Goal: Task Accomplishment & Management: Manage account settings

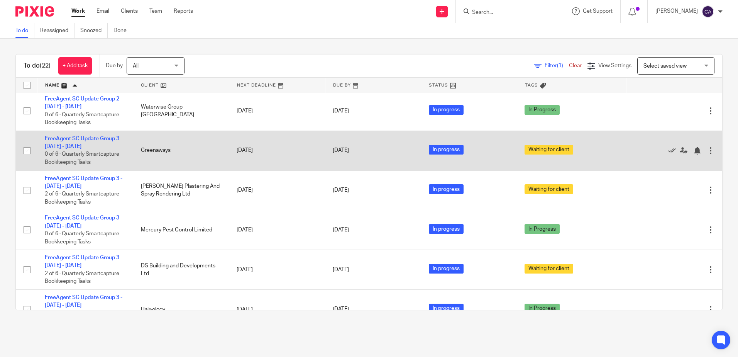
scroll to position [309, 0]
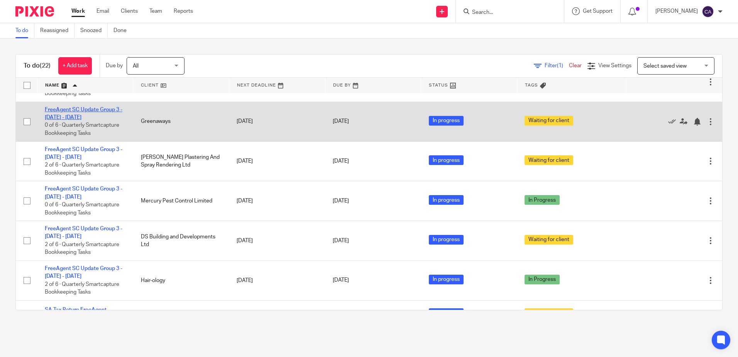
click at [91, 111] on link "FreeAgent SC Update Group 3 - [DATE] - [DATE]" at bounding box center [84, 113] width 78 height 13
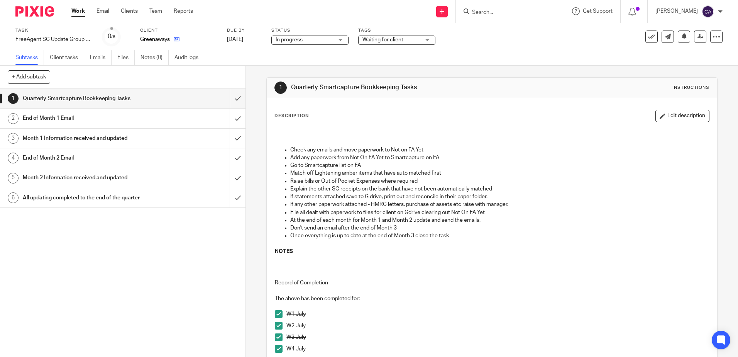
click at [176, 40] on icon at bounding box center [177, 39] width 6 height 6
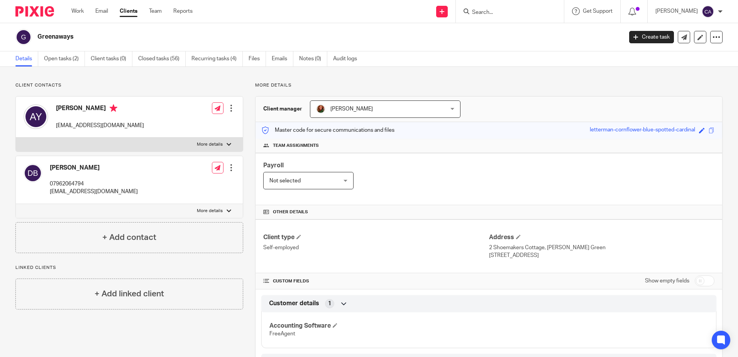
click at [208, 145] on p "More details" at bounding box center [210, 144] width 26 height 6
click at [16, 137] on input "More details" at bounding box center [15, 137] width 0 height 0
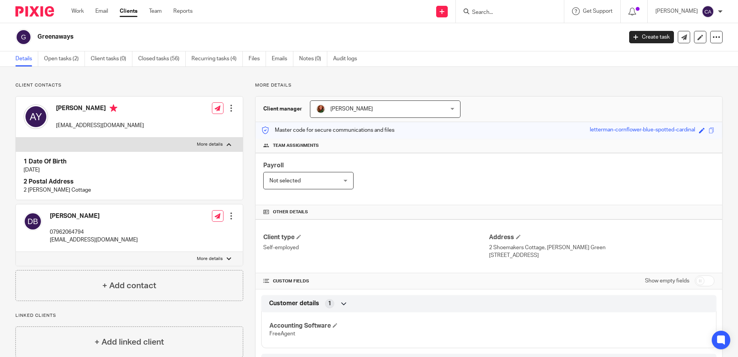
click at [208, 143] on p "More details" at bounding box center [210, 144] width 26 height 6
click at [16, 137] on input "More details" at bounding box center [15, 137] width 0 height 0
checkbox input "false"
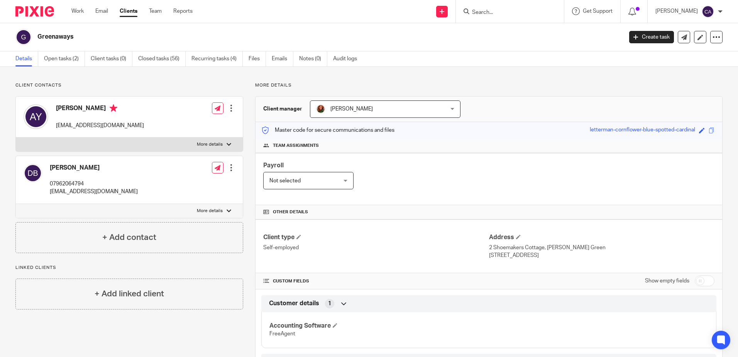
click at [202, 210] on p "More details" at bounding box center [210, 211] width 26 height 6
click at [16, 204] on input "More details" at bounding box center [15, 203] width 0 height 0
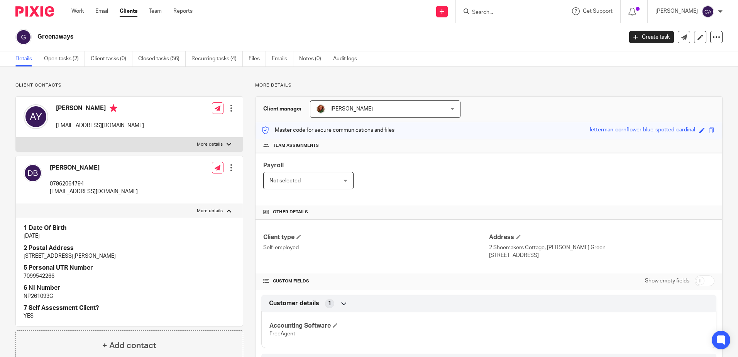
click at [202, 209] on p "More details" at bounding box center [210, 211] width 26 height 6
click at [16, 204] on input "More details" at bounding box center [15, 203] width 0 height 0
checkbox input "false"
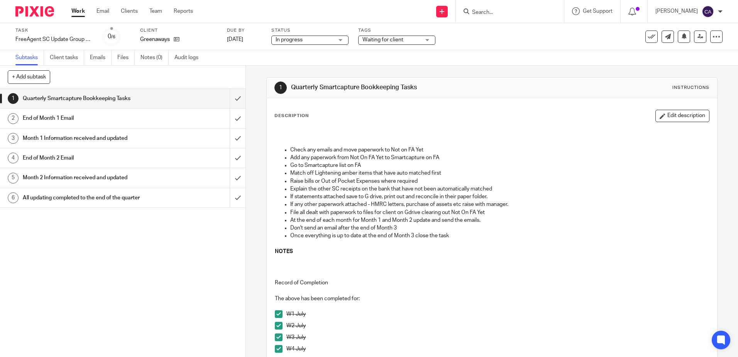
click at [370, 215] on p "File all dealt with paperwork to files for client on Gdrive clearing out Not On…" at bounding box center [499, 212] width 418 height 8
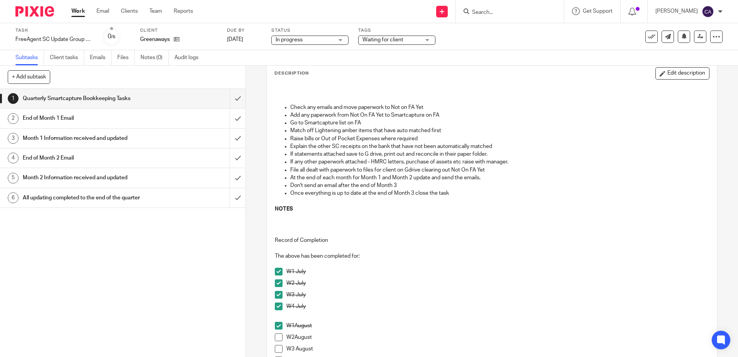
scroll to position [77, 0]
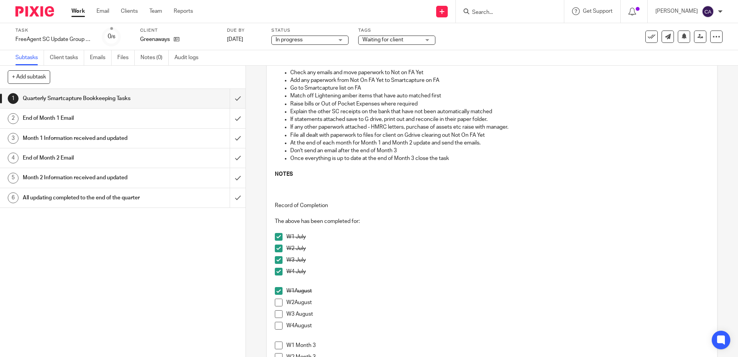
click at [275, 303] on span at bounding box center [279, 302] width 8 height 8
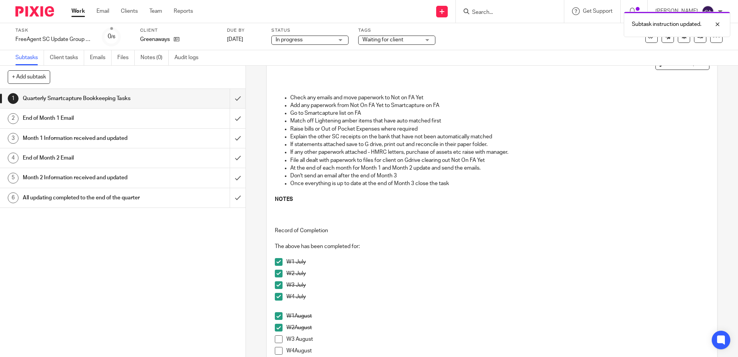
scroll to position [39, 0]
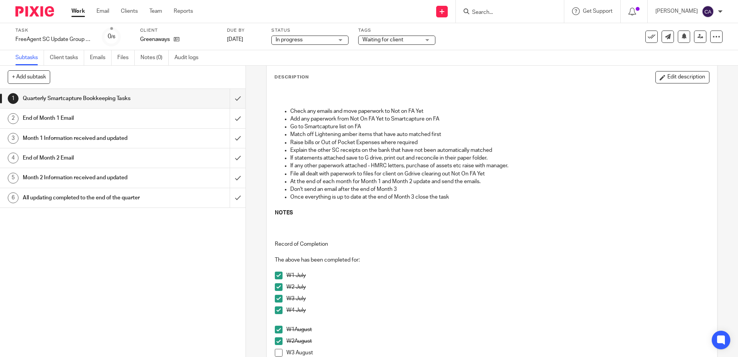
click at [84, 159] on h1 "End of Month 2 Email" at bounding box center [89, 158] width 133 height 12
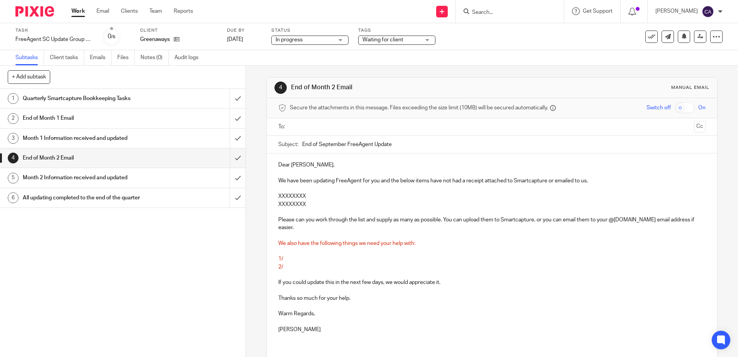
click at [74, 118] on h1 "End of Month 1 Email" at bounding box center [89, 118] width 133 height 12
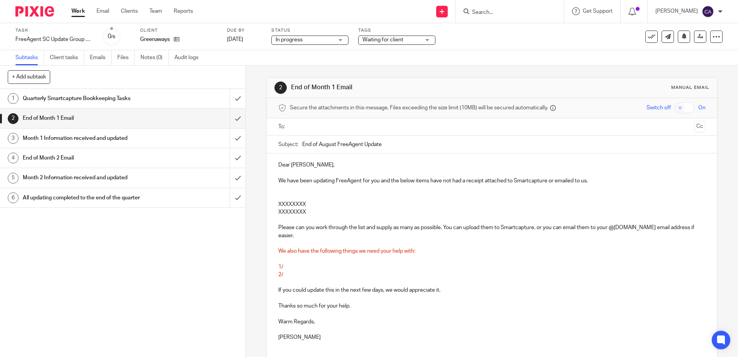
click at [298, 265] on p "1/" at bounding box center [491, 267] width 427 height 8
click at [367, 264] on span "1/ You've uploaded multiple receipts for unleaded petrol" at bounding box center [345, 266] width 134 height 5
click at [363, 267] on span "1/ You've uploaded multiple receipts for unleaded petrol" at bounding box center [345, 266] width 134 height 5
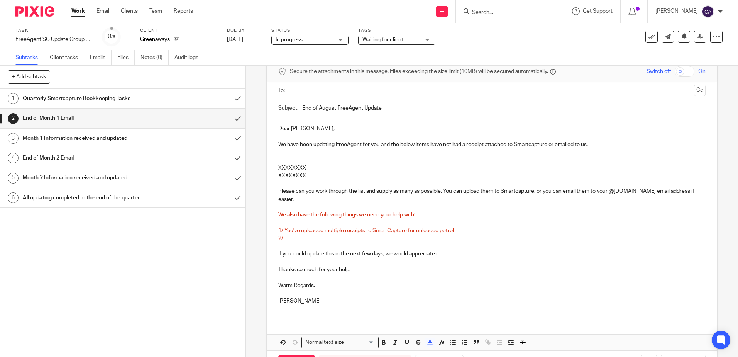
scroll to position [67, 0]
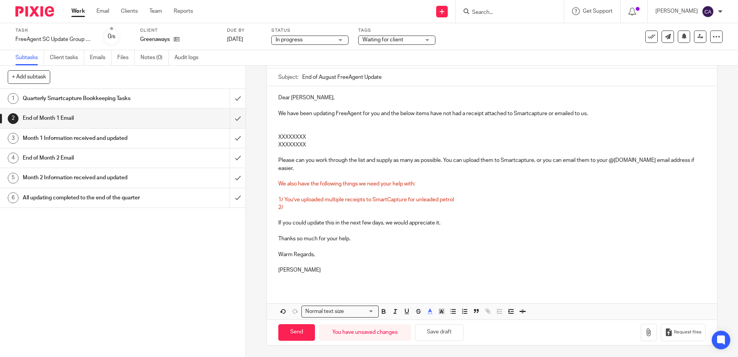
click at [458, 202] on p "1/ You've uploaded multiple receipts to SmartCapture for unleaded petrol" at bounding box center [491, 200] width 427 height 8
click at [416, 200] on span "1/ You've uploaded multiple receipts to SmartCapture for unleaded petrol." at bounding box center [366, 199] width 177 height 5
click at [412, 201] on span "1/ You've uploaded multiple receipts to SmartCapture for unleaded petrol." at bounding box center [366, 199] width 177 height 5
click at [414, 200] on span "1/ You've uploaded multiple receipts to SmartCapture for unleaded petrol." at bounding box center [366, 199] width 177 height 5
click at [502, 201] on span "1/ You've uploaded multiple receipts to SmartCapture for around £50 each of unl…" at bounding box center [390, 199] width 225 height 5
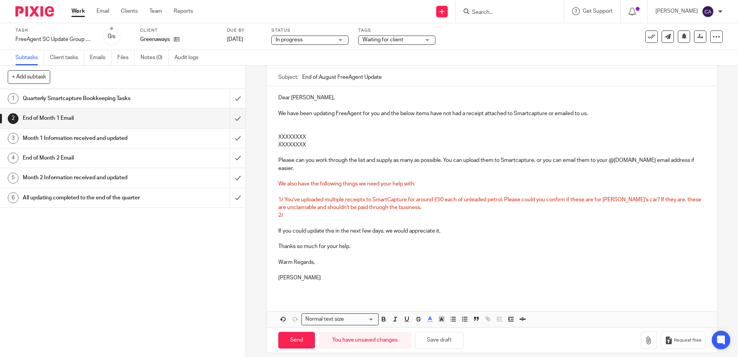
click at [369, 205] on span "1/ You've uploaded multiple receipts to SmartCapture for around £50 each of unl…" at bounding box center [490, 203] width 424 height 13
click at [372, 208] on span "1/ You've uploaded multiple receipts to SmartCapture for around £50 each of unl…" at bounding box center [490, 203] width 424 height 13
click at [453, 204] on p "1/ You've uploaded multiple receipts to SmartCapture for around £50 each of unl…" at bounding box center [491, 204] width 427 height 16
click at [436, 341] on button "Save draft" at bounding box center [439, 339] width 49 height 17
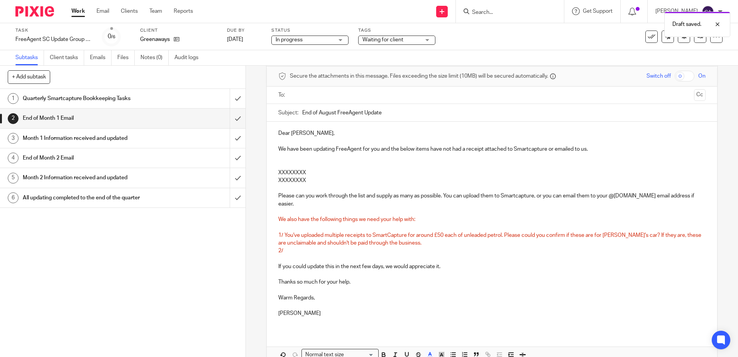
scroll to position [0, 0]
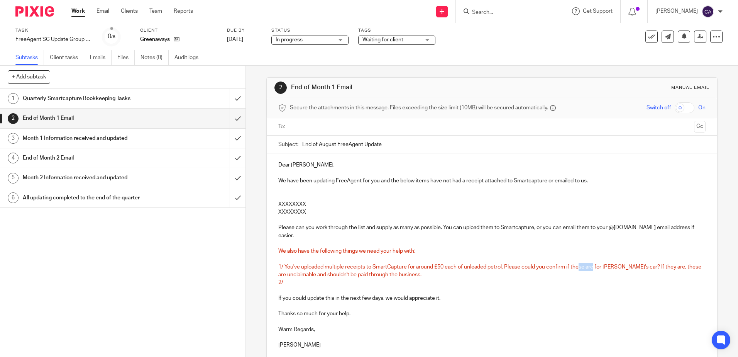
drag, startPoint x: 591, startPoint y: 268, endPoint x: 578, endPoint y: 269, distance: 13.1
click at [578, 269] on span "1/ You've uploaded multiple receipts to SmartCapture for around £50 each of unl…" at bounding box center [490, 270] width 424 height 13
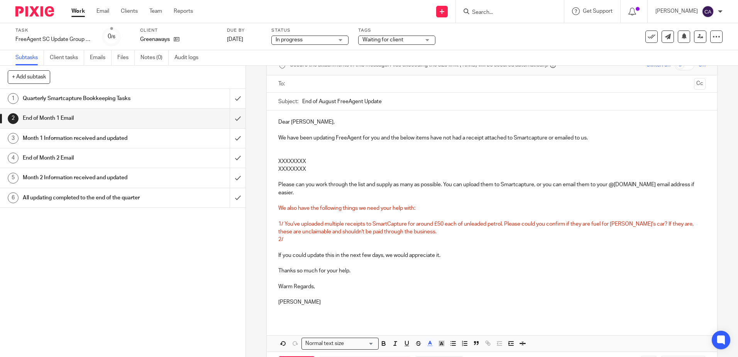
scroll to position [75, 0]
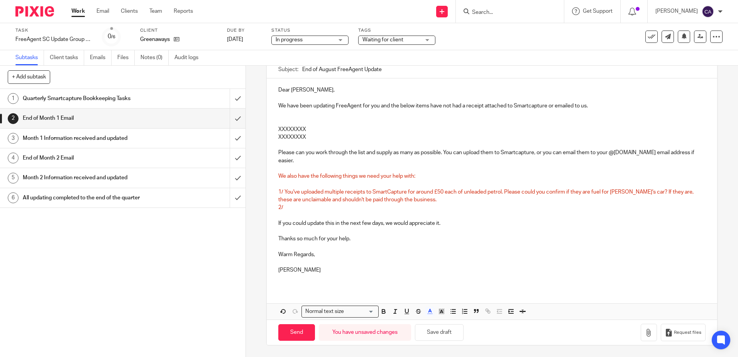
click at [595, 192] on span "1/ You've uploaded multiple receipts to SmartCapture for around £50 each of unl…" at bounding box center [486, 195] width 416 height 13
click at [592, 199] on p "1/ You've uploaded multiple receipts to SmartCapture for around £50 each of unl…" at bounding box center [491, 196] width 427 height 16
click at [410, 200] on span "1/ You've uploaded multiple receipts to SmartCapture for around £50 each of unl…" at bounding box center [488, 195] width 421 height 13
click at [416, 200] on p "1/ You've uploaded multiple receipts to SmartCapture for around £50 each of unl…" at bounding box center [491, 196] width 427 height 16
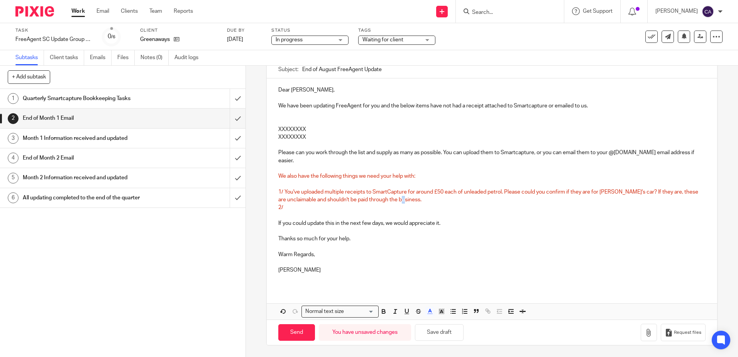
click at [411, 200] on span "1/ You've uploaded multiple receipts to SmartCapture for around £50 each of unl…" at bounding box center [488, 195] width 421 height 13
click at [410, 200] on span "1/ You've uploaded multiple receipts to SmartCapture for around £50 each of unl…" at bounding box center [488, 195] width 421 height 13
click at [457, 202] on p "1/ You've uploaded multiple receipts to SmartCapture for around £50 each of unl…" at bounding box center [491, 196] width 427 height 16
click at [432, 333] on button "Save draft" at bounding box center [439, 332] width 49 height 17
click at [425, 335] on button "Save draft" at bounding box center [439, 332] width 49 height 17
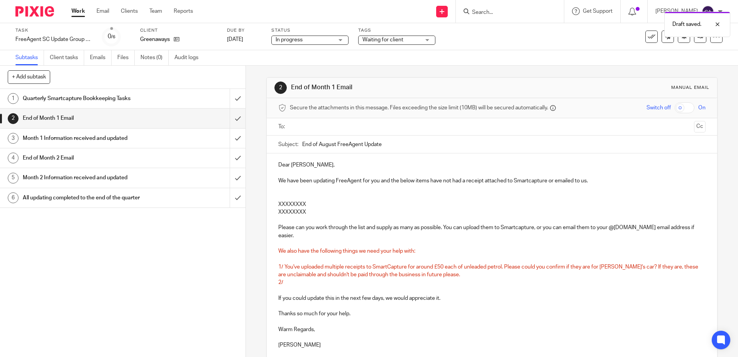
scroll to position [39, 0]
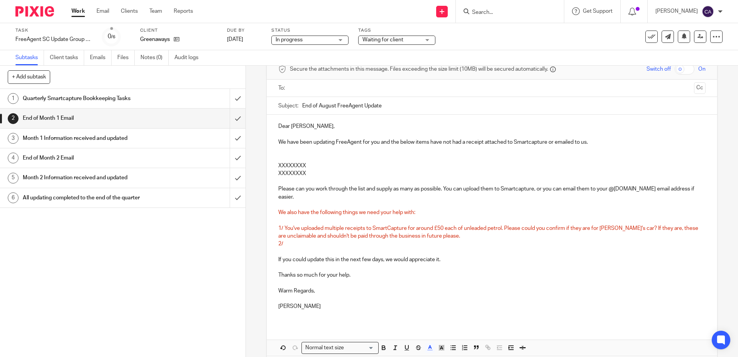
drag, startPoint x: 188, startPoint y: 147, endPoint x: 376, endPoint y: 164, distance: 188.7
click at [376, 164] on p "XXXXXXXX" at bounding box center [491, 166] width 427 height 8
click at [333, 178] on p at bounding box center [491, 181] width 427 height 8
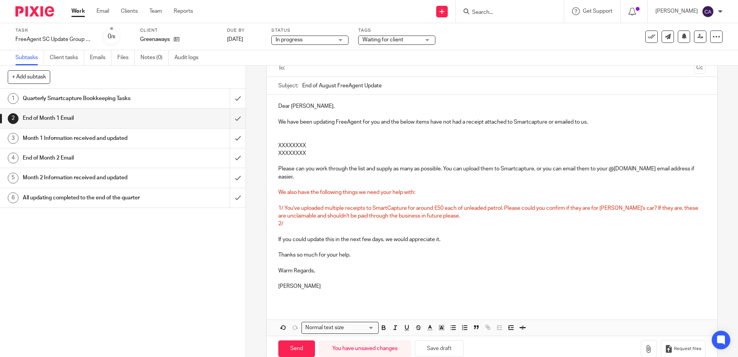
scroll to position [75, 0]
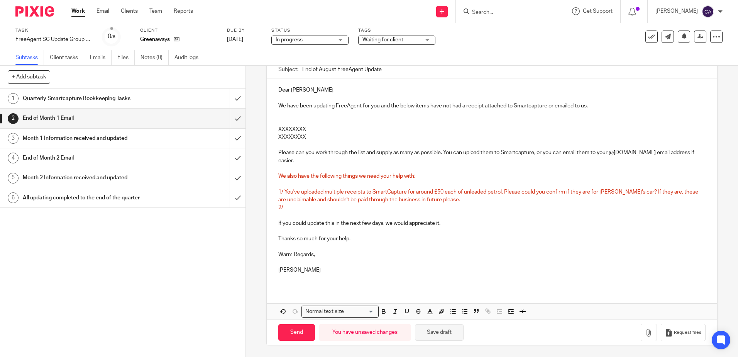
click at [430, 334] on button "Save draft" at bounding box center [439, 332] width 49 height 17
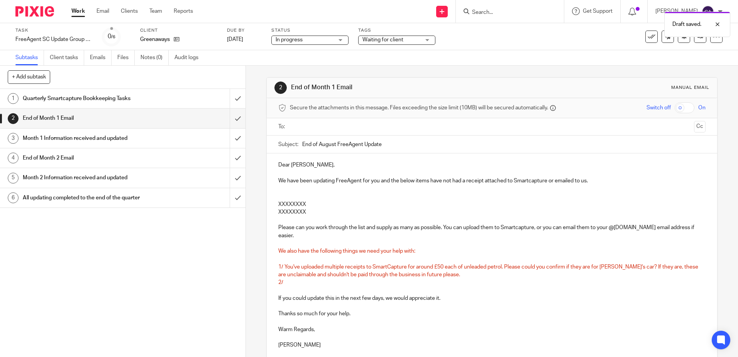
click at [75, 10] on link "Work" at bounding box center [78, 11] width 14 height 8
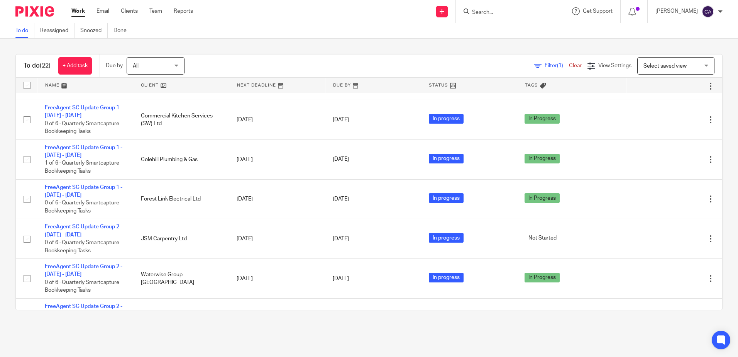
scroll to position [425, 0]
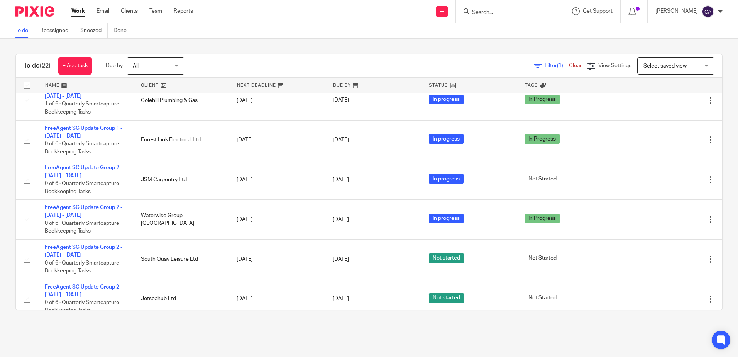
click at [54, 83] on link at bounding box center [85, 85] width 96 height 15
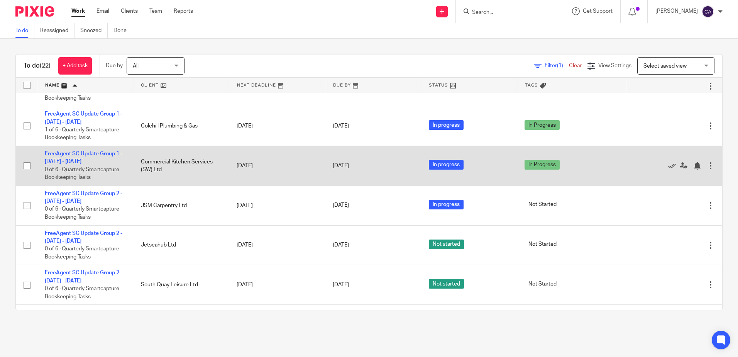
scroll to position [39, 0]
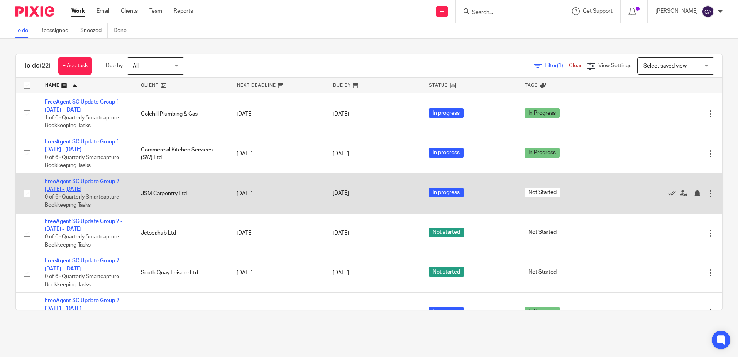
click at [95, 187] on link "FreeAgent SC Update Group 2 - [DATE] - [DATE]" at bounding box center [84, 185] width 78 height 13
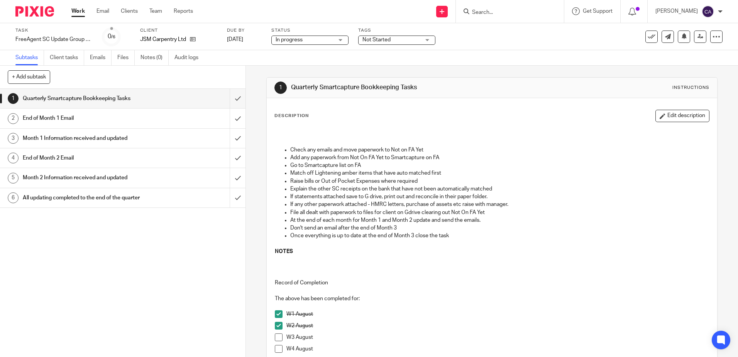
click at [385, 40] on span "Not Started" at bounding box center [376, 39] width 28 height 5
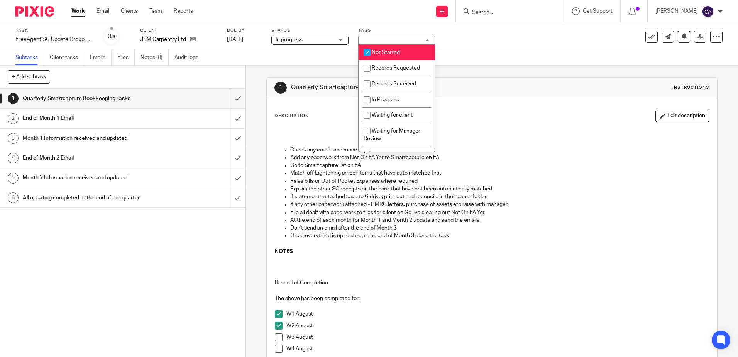
click at [384, 54] on span "Not Started" at bounding box center [386, 52] width 28 height 5
checkbox input "false"
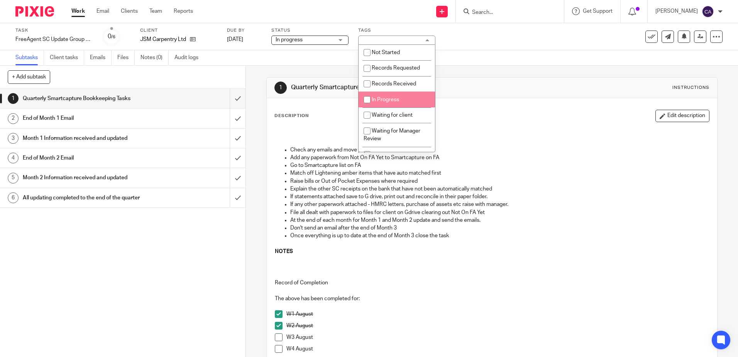
click at [382, 100] on span "In Progress" at bounding box center [385, 99] width 27 height 5
checkbox input "true"
click at [297, 167] on p "Go to Smartcapture list on FA" at bounding box center [499, 165] width 418 height 8
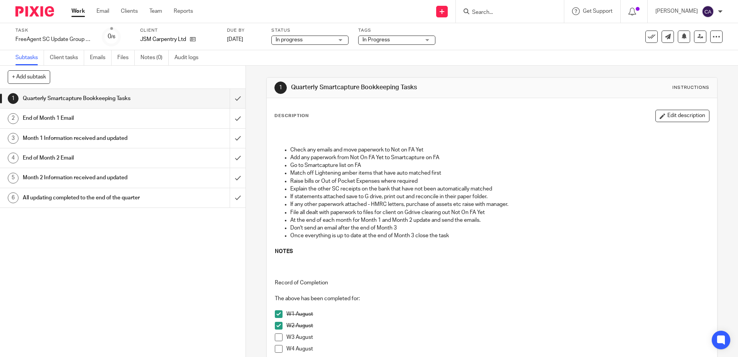
click at [78, 12] on link "Work" at bounding box center [78, 11] width 14 height 8
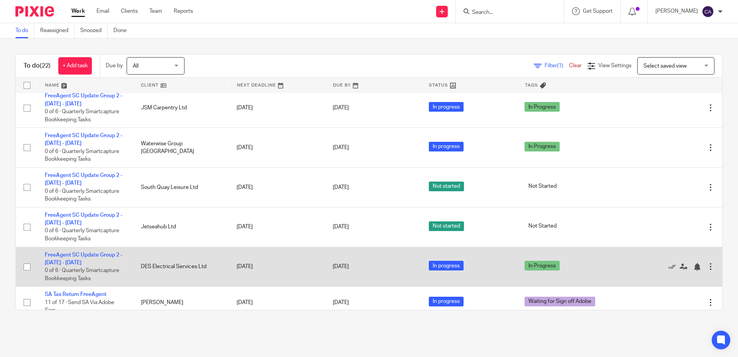
scroll to position [495, 0]
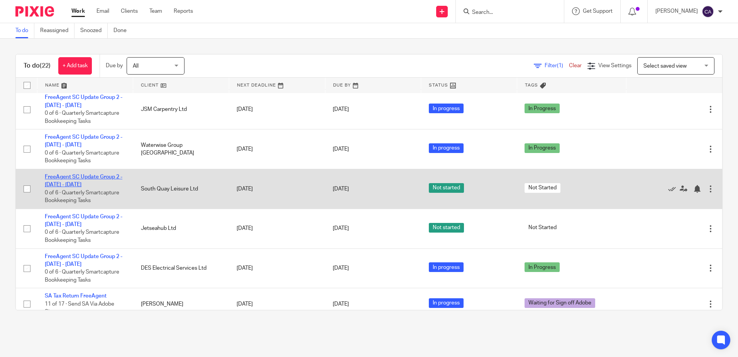
click at [99, 176] on link "FreeAgent SC Update Group 2 - [DATE] - [DATE]" at bounding box center [84, 180] width 78 height 13
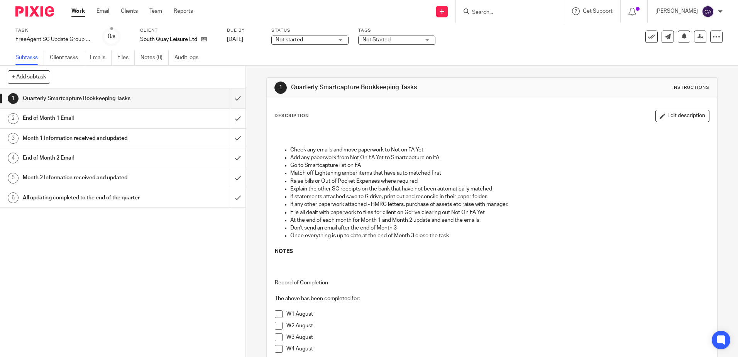
click at [275, 313] on span at bounding box center [279, 314] width 8 height 8
click at [276, 324] on span at bounding box center [279, 325] width 8 height 8
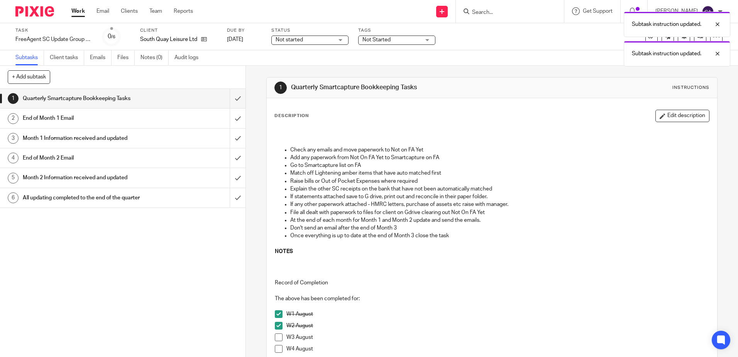
click at [382, 37] on div "Subtask instruction updated. Subtask instruction updated." at bounding box center [549, 37] width 361 height 59
click at [387, 41] on div "Subtask instruction updated. Subtask instruction updated." at bounding box center [549, 37] width 361 height 59
click at [426, 41] on div "Not Started" at bounding box center [396, 40] width 77 height 9
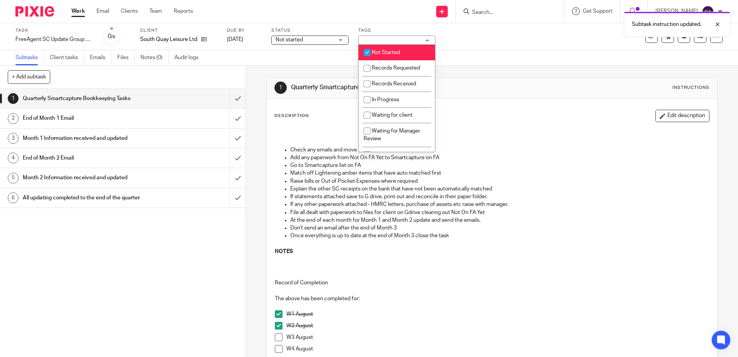
click at [387, 54] on span "Not Started" at bounding box center [386, 52] width 28 height 5
checkbox input "false"
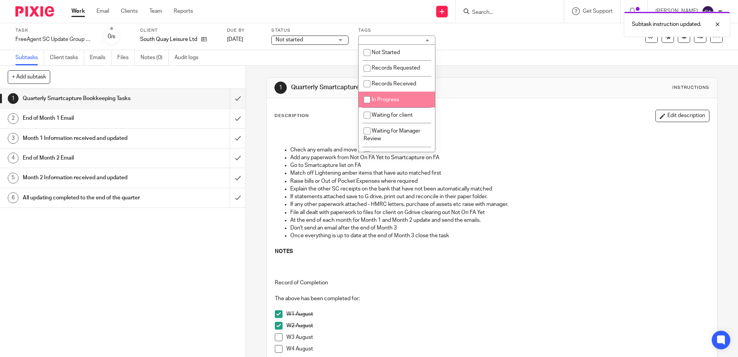
click at [371, 102] on input "checkbox" at bounding box center [367, 99] width 15 height 15
checkbox input "true"
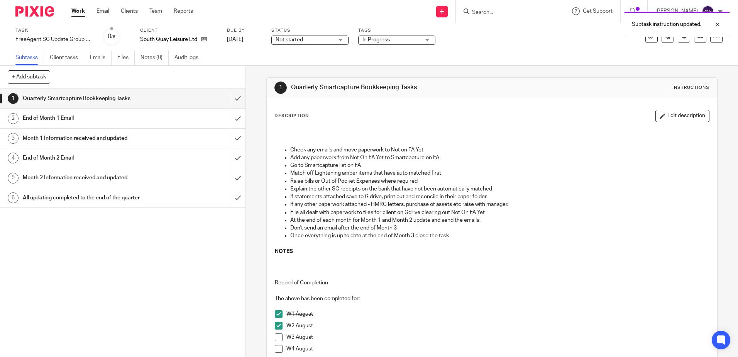
drag, startPoint x: 281, startPoint y: 127, endPoint x: 275, endPoint y: 121, distance: 8.5
click at [281, 127] on div "Check any emails and move paperwork to Not on FA Yet Add any paperwork from Not…" at bounding box center [491, 309] width 441 height 367
click at [76, 13] on link "Work" at bounding box center [78, 11] width 14 height 8
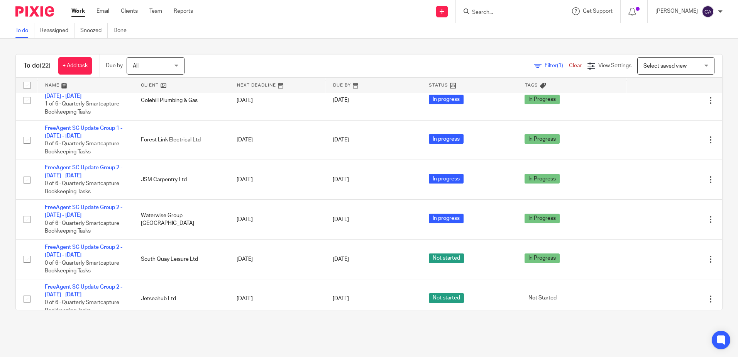
scroll to position [572, 0]
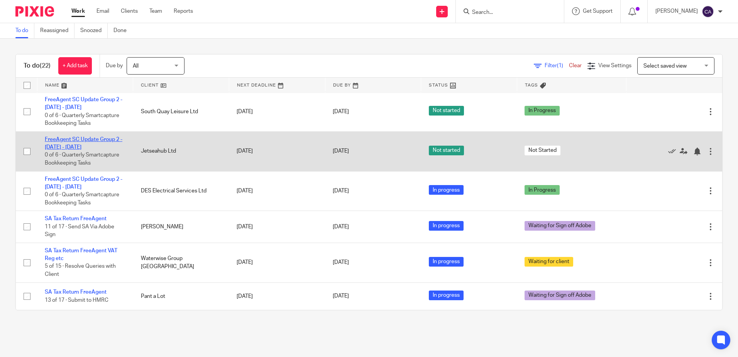
click at [107, 139] on link "FreeAgent SC Update Group 2 - [DATE] - [DATE]" at bounding box center [84, 143] width 78 height 13
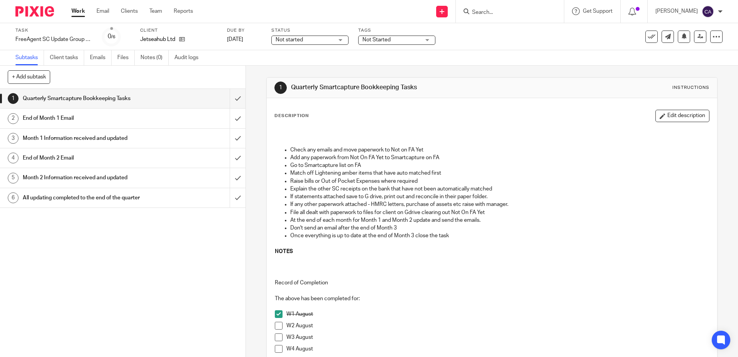
click at [276, 325] on span at bounding box center [279, 325] width 8 height 8
click at [399, 45] on div "Tags Not Started Not Started Records Requested Records Received In Progress Wai…" at bounding box center [396, 36] width 77 height 19
click at [397, 40] on span "Not Started" at bounding box center [391, 40] width 58 height 8
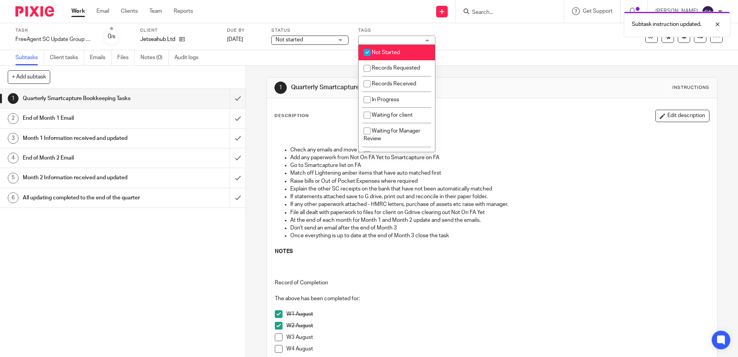
click at [393, 52] on span "Not Started" at bounding box center [386, 52] width 28 height 5
checkbox input "false"
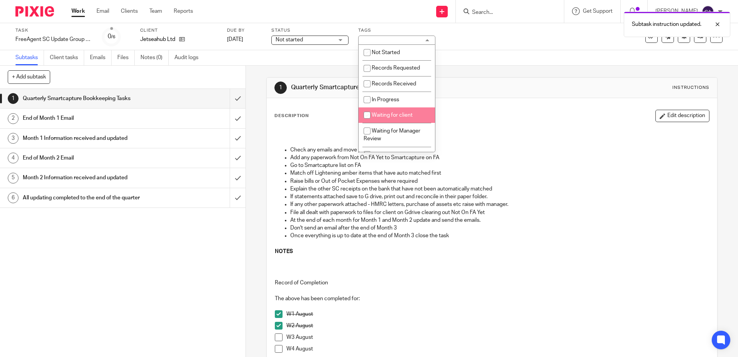
click at [388, 104] on li "In Progress" at bounding box center [397, 99] width 76 height 16
checkbox input "true"
click at [324, 125] on div "Description Edit description Check any emails and move paperwork to Not on FA Y…" at bounding box center [491, 302] width 435 height 384
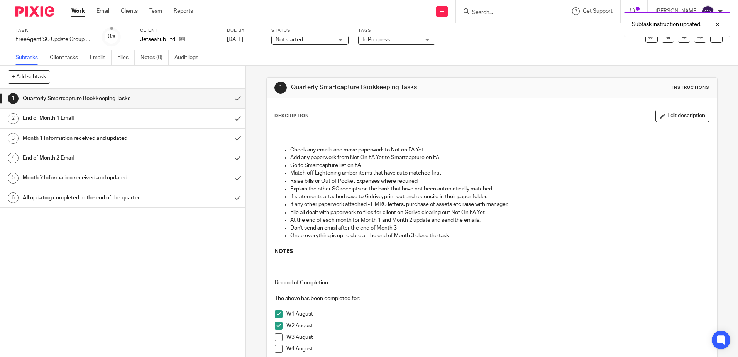
click at [81, 12] on link "Work" at bounding box center [78, 11] width 14 height 8
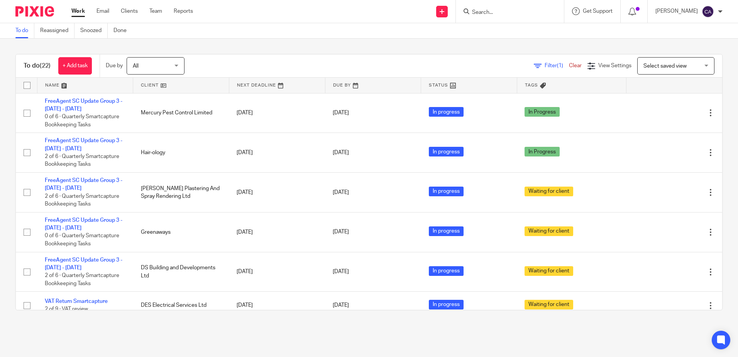
click at [60, 84] on link at bounding box center [85, 85] width 96 height 15
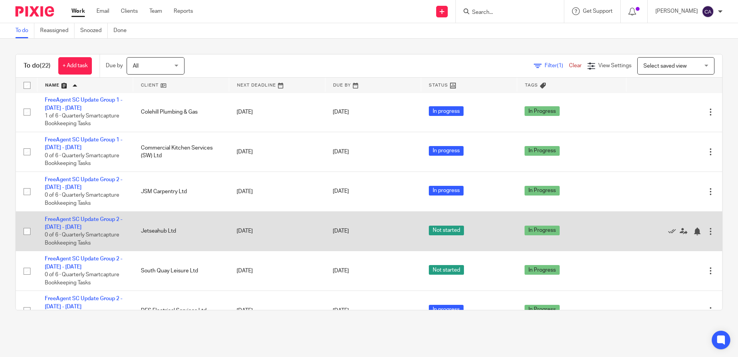
scroll to position [77, 0]
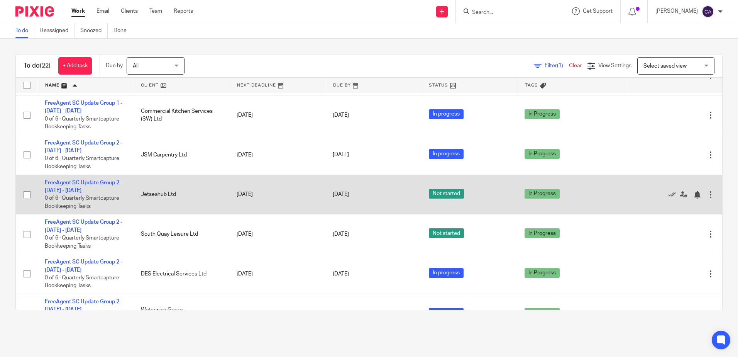
click at [93, 187] on td "FreeAgent SC Update Group 2 - [DATE] - [DATE] 0 of 6 · Quarterly Smartcapture B…" at bounding box center [85, 194] width 96 height 40
click at [91, 192] on link "FreeAgent SC Update Group 2 - [DATE] - [DATE]" at bounding box center [84, 186] width 78 height 13
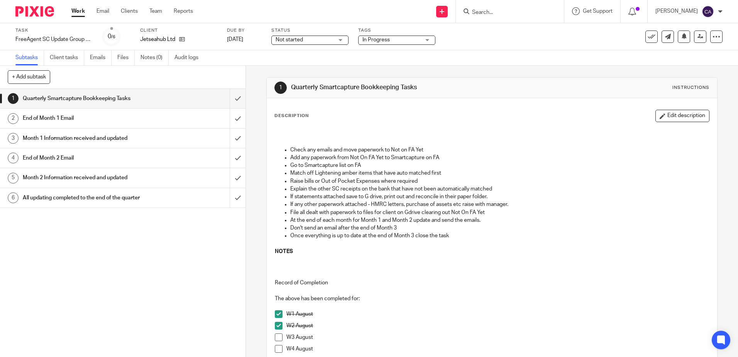
click at [305, 39] on span "Not started" at bounding box center [305, 40] width 58 height 8
click at [302, 66] on span "In progress" at bounding box center [290, 67] width 27 height 5
click at [75, 9] on link "Work" at bounding box center [78, 11] width 14 height 8
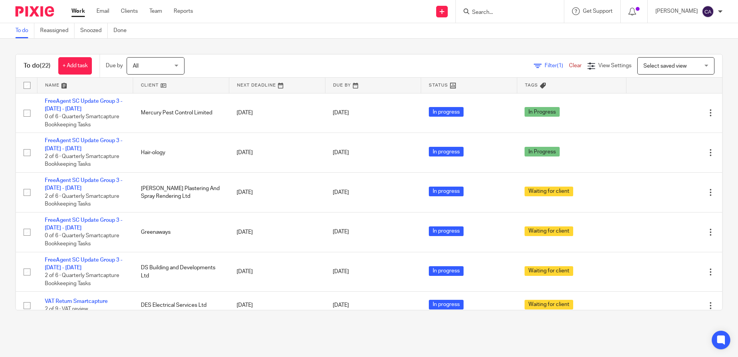
click at [59, 86] on link at bounding box center [85, 85] width 96 height 15
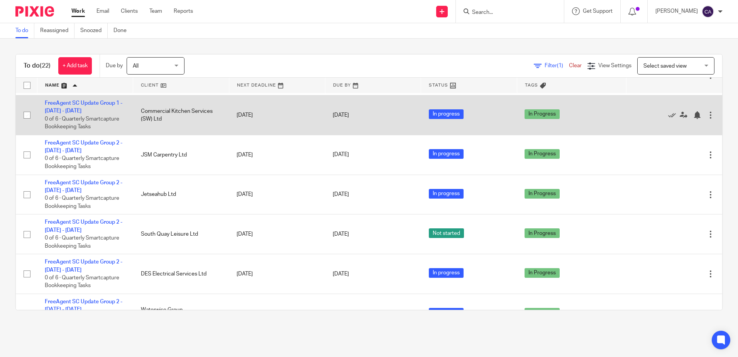
scroll to position [154, 0]
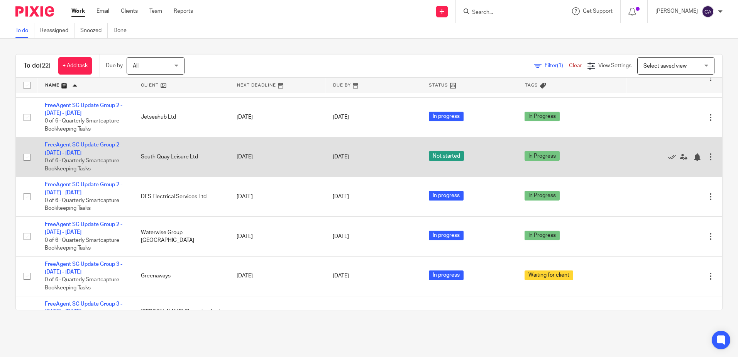
click at [89, 149] on td "FreeAgent SC Update Group 2 - July - September, 2025 0 of 6 · Quarterly Smartca…" at bounding box center [85, 157] width 96 height 40
click at [89, 153] on link "FreeAgent SC Update Group 2 - [DATE] - [DATE]" at bounding box center [84, 148] width 78 height 13
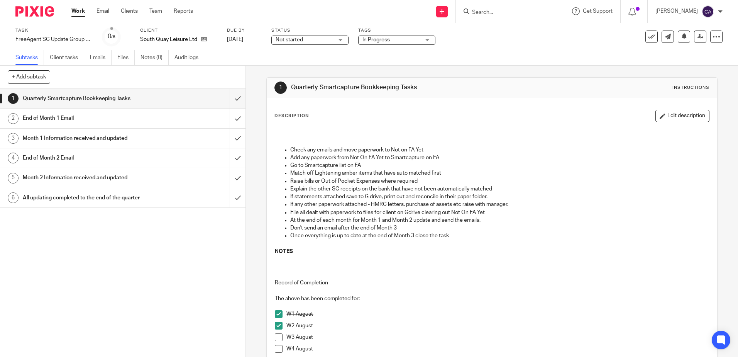
click at [294, 40] on span "Not started" at bounding box center [289, 39] width 27 height 5
click at [302, 68] on span "In progress" at bounding box center [290, 67] width 27 height 5
click at [323, 166] on p "Go to Smartcapture list on FA" at bounding box center [499, 165] width 418 height 8
click at [78, 9] on link "Work" at bounding box center [78, 11] width 14 height 8
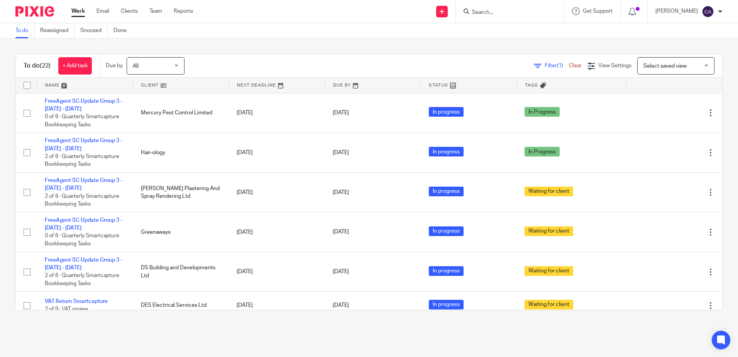
click at [67, 87] on link at bounding box center [85, 85] width 96 height 15
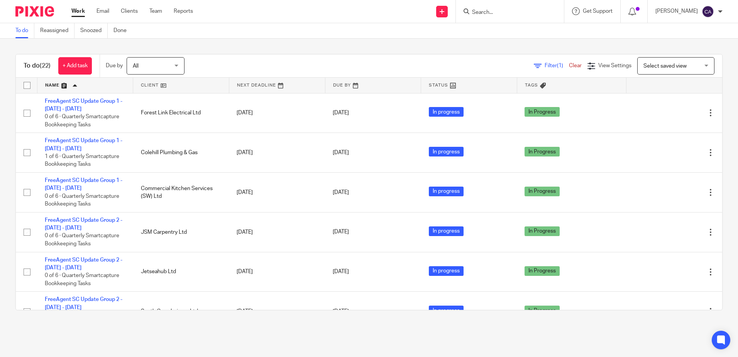
click at [166, 326] on main "To do Reassigned Snoozed Done To do (22) + Add task Due by All All [DATE] [DATE…" at bounding box center [369, 178] width 738 height 357
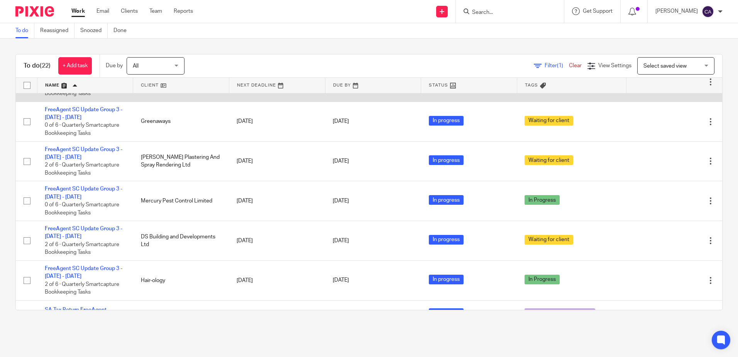
scroll to position [347, 0]
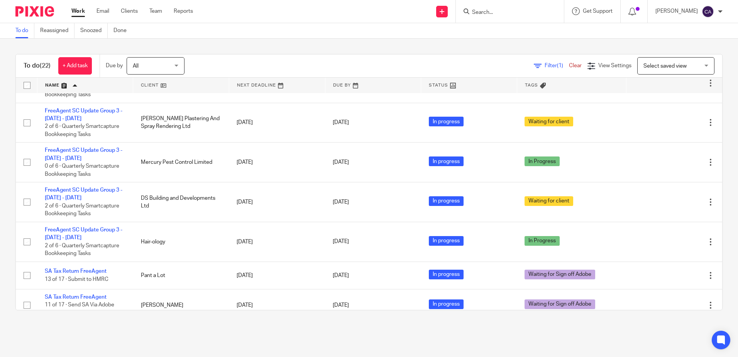
drag, startPoint x: 135, startPoint y: 336, endPoint x: 321, endPoint y: 345, distance: 186.2
click at [321, 345] on main "To do Reassigned Snoozed Done To do (22) + Add task Due by All All Today Tomorr…" at bounding box center [369, 178] width 738 height 357
click at [229, 74] on div "Filter (1) Clear View Settings View Settings (1) Filters Clear Save Manage save…" at bounding box center [460, 65] width 524 height 17
drag, startPoint x: 71, startPoint y: 210, endPoint x: 280, endPoint y: 340, distance: 246.7
click at [277, 340] on main "To do Reassigned Snoozed Done To do (22) + Add task Due by All All Today Tomorr…" at bounding box center [369, 178] width 738 height 357
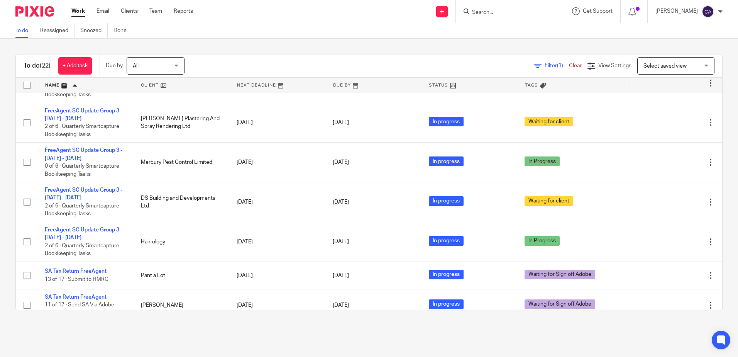
click at [510, 14] on input "Search" at bounding box center [505, 12] width 69 height 7
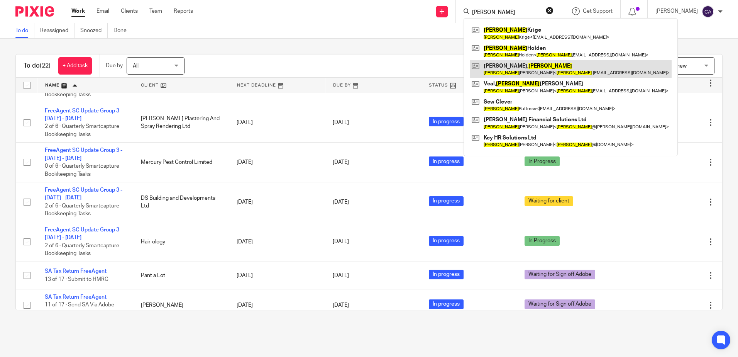
type input "karen"
click at [538, 66] on link at bounding box center [571, 69] width 202 height 18
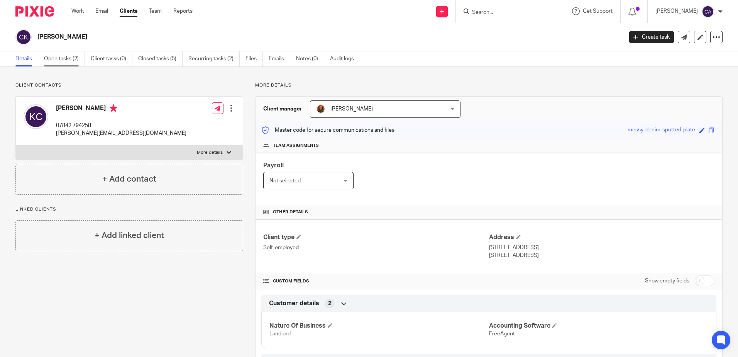
click at [63, 59] on link "Open tasks (2)" at bounding box center [64, 58] width 41 height 15
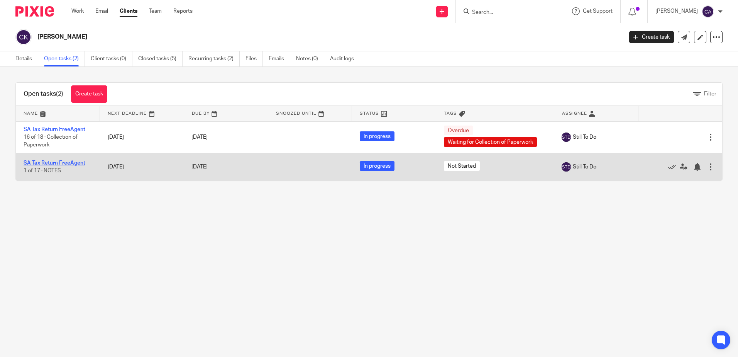
click at [65, 163] on link "SA Tax Return FreeAgent" at bounding box center [55, 162] width 62 height 5
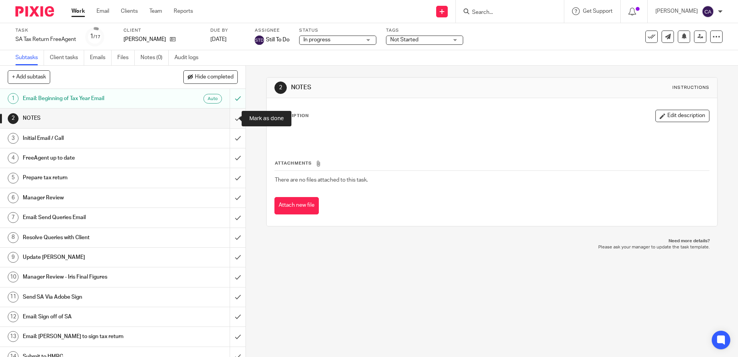
click at [227, 118] on input "submit" at bounding box center [122, 117] width 245 height 19
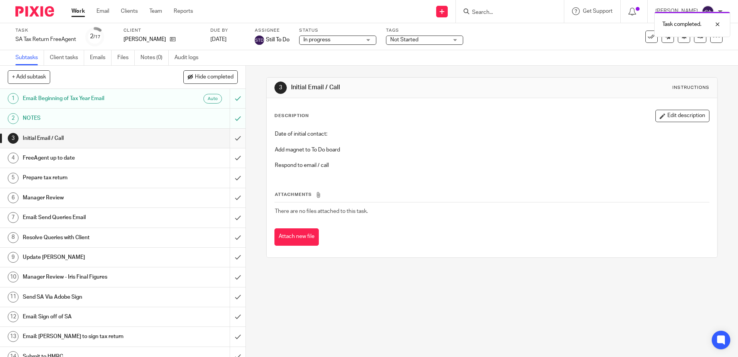
click at [228, 140] on input "submit" at bounding box center [122, 138] width 245 height 19
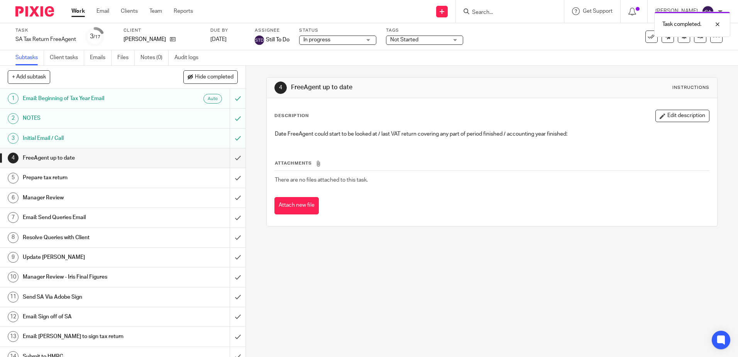
click at [111, 180] on h1 "Prepare tax return" at bounding box center [89, 178] width 133 height 12
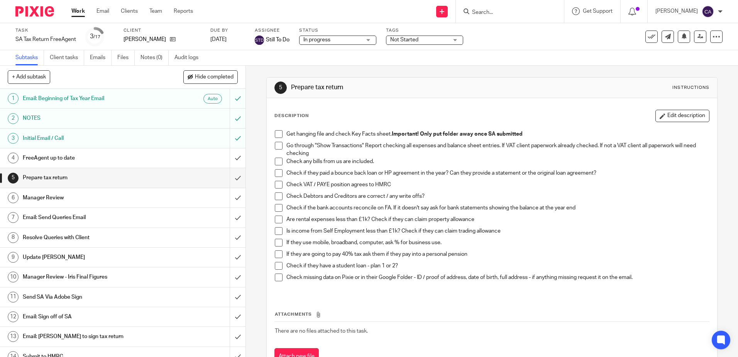
click at [70, 161] on h1 "FreeAgent up to date" at bounding box center [89, 158] width 133 height 12
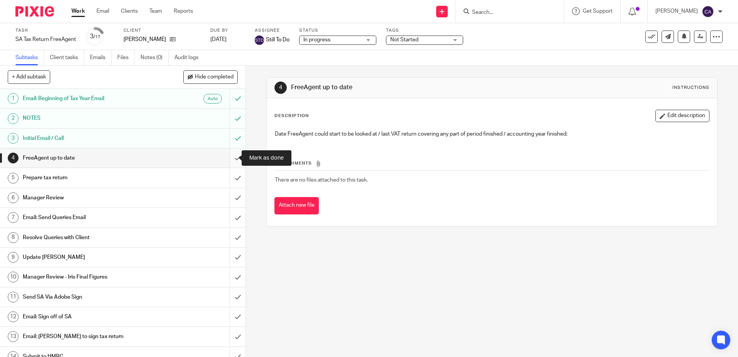
click at [227, 159] on input "submit" at bounding box center [122, 157] width 245 height 19
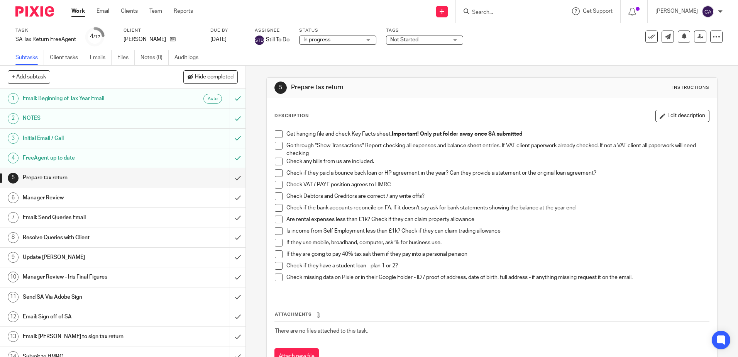
click at [52, 216] on h1 "Email: Send Queries Email" at bounding box center [89, 217] width 133 height 12
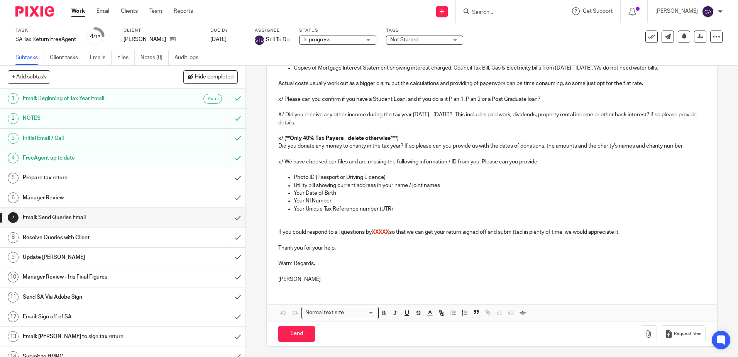
scroll to position [348, 0]
click at [408, 215] on p at bounding box center [491, 215] width 427 height 8
click at [641, 233] on p "If you could respond to all questions by XXXXX so that we can get your return s…" at bounding box center [491, 231] width 427 height 8
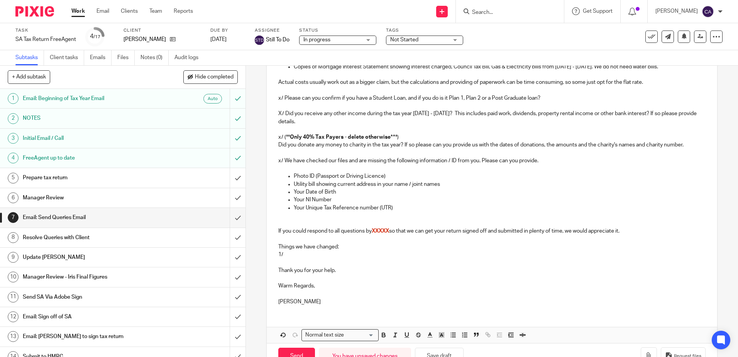
click at [296, 250] on p "Things we have changed:" at bounding box center [491, 247] width 427 height 8
click at [290, 255] on p "1/" at bounding box center [491, 254] width 427 height 8
drag, startPoint x: 514, startPoint y: 255, endPoint x: 503, endPoint y: 256, distance: 11.2
click at [503, 256] on p "1/ Your payment to HMRC for your Self Assessment in July 2024 was put to PAYE/N…" at bounding box center [491, 254] width 427 height 8
click at [506, 254] on p "1/ Your payment to HMRC for your Self Assessment in July 2024 was put to PAYE/N…" at bounding box center [491, 254] width 427 height 8
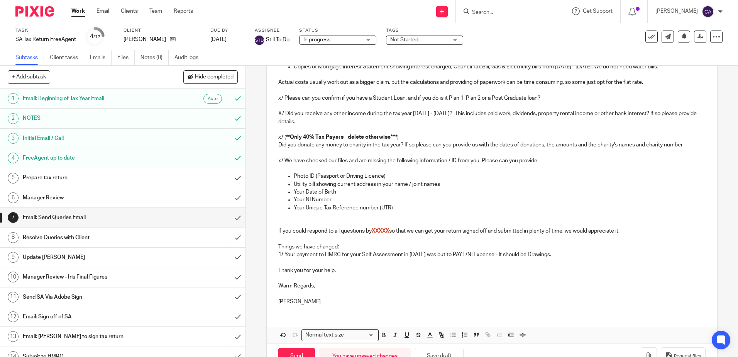
click at [527, 255] on p "1/ Your payment to HMRC for your Self Assessment in July 2024 was put to PAYE/N…" at bounding box center [491, 254] width 427 height 8
click at [531, 255] on p "1/ Your payment to HMRC for your Self Assessment in July 2024 was put to PAYE/N…" at bounding box center [491, 254] width 427 height 8
click at [533, 254] on p "1/ Your payment to HMRC for your Self Assessment in July 2024 was put to PAYE/N…" at bounding box center [491, 254] width 427 height 8
click at [564, 255] on p "1/ Your payment to HMRC for your Self Assessment in July 2024 was put to PAYE/N…" at bounding box center [491, 254] width 427 height 8
drag, startPoint x: 569, startPoint y: 255, endPoint x: 505, endPoint y: 254, distance: 64.1
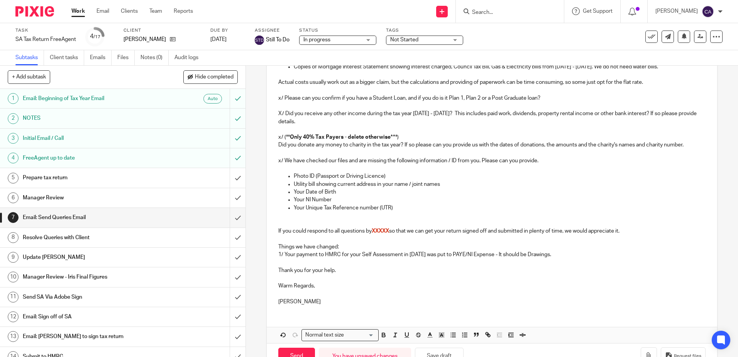
click at [505, 254] on p "1/ Your payment to HMRC for your Self Assessment in July 2024 was put to PAYE/N…" at bounding box center [491, 254] width 427 height 8
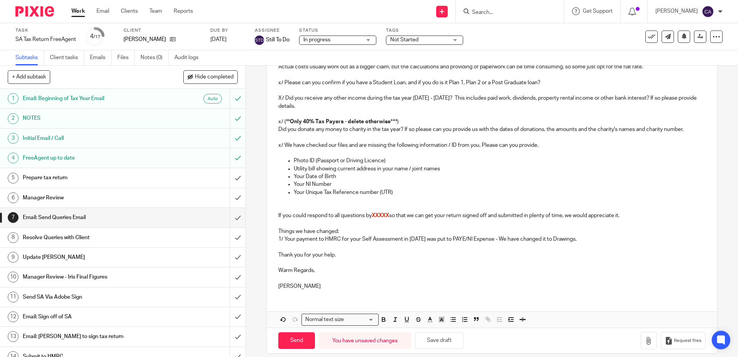
scroll to position [372, 0]
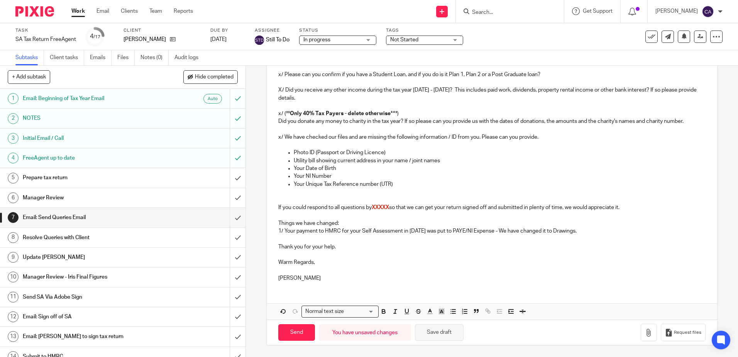
click at [452, 335] on button "Save draft" at bounding box center [439, 332] width 49 height 17
click at [109, 180] on h1 "Prepare tax return" at bounding box center [89, 178] width 133 height 12
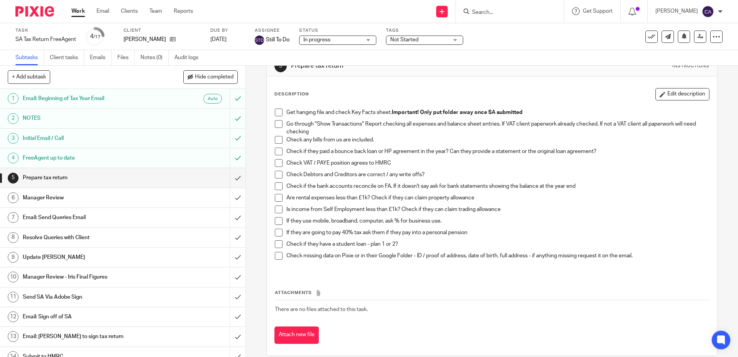
scroll to position [32, 0]
